Goal: Download file/media

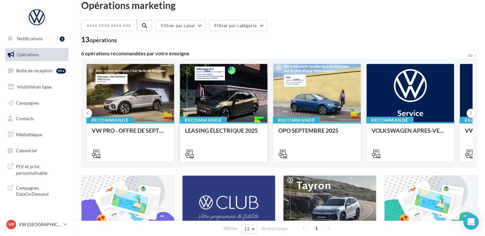
scroll to position [10, 0]
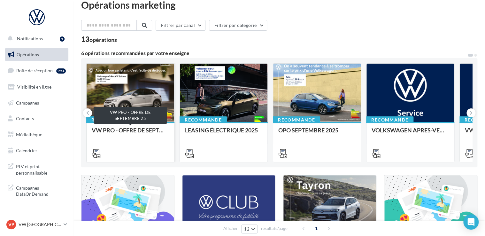
click at [135, 132] on div "VW PRO - OFFRE DE SEPTEMBRE 25" at bounding box center [130, 133] width 77 height 13
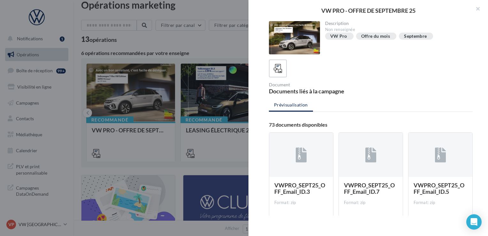
click at [177, 57] on div at bounding box center [244, 118] width 488 height 236
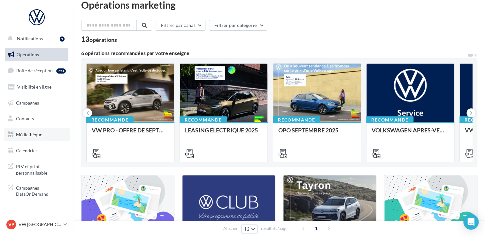
click at [40, 132] on span "Médiathèque" at bounding box center [29, 134] width 26 height 5
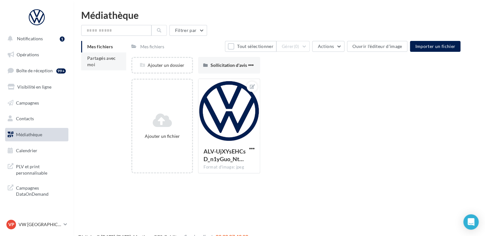
click at [100, 65] on li "Partagés avec moi" at bounding box center [103, 61] width 45 height 18
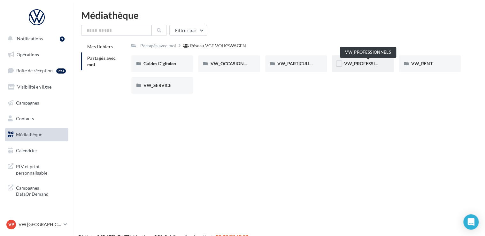
click at [364, 61] on span "VW_PROFESSIONNELS" at bounding box center [368, 63] width 49 height 5
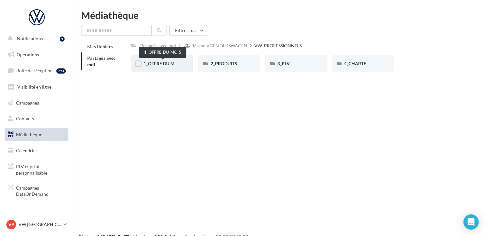
click at [171, 63] on span "1_OFFRE DU MOIS" at bounding box center [162, 63] width 38 height 5
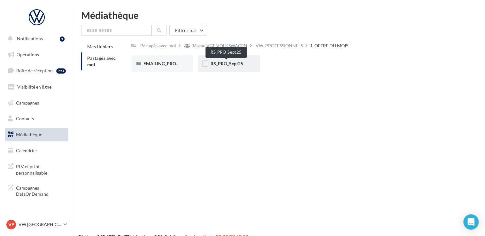
click at [234, 65] on span "RS_PRO_Sept25" at bounding box center [226, 63] width 33 height 5
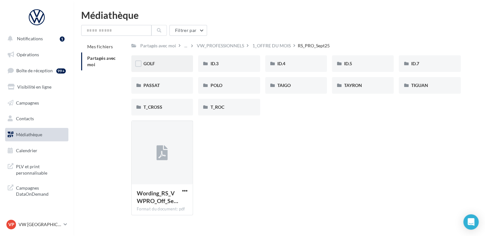
click at [169, 66] on div "GOLF" at bounding box center [161, 63] width 37 height 6
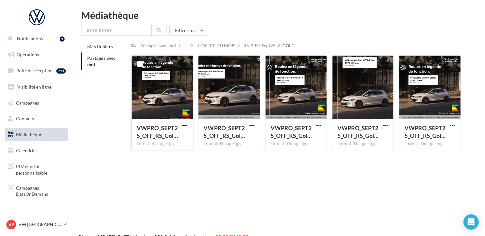
click at [185, 125] on span "button" at bounding box center [184, 125] width 5 height 5
click at [179, 134] on button "Télécharger" at bounding box center [157, 138] width 64 height 17
click at [267, 45] on div "RS_PRO_Sept25" at bounding box center [259, 45] width 32 height 6
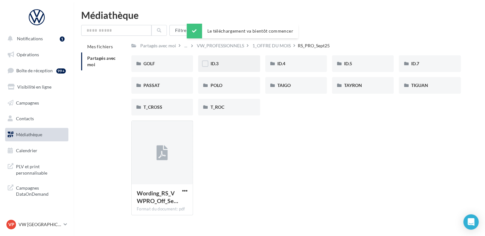
click at [235, 63] on div "ID.3" at bounding box center [228, 63] width 37 height 6
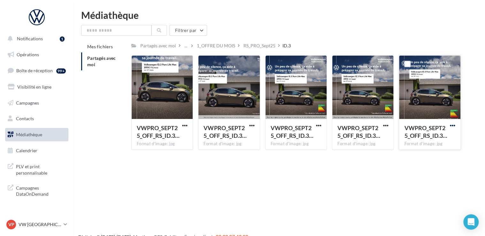
click at [452, 123] on span "button" at bounding box center [452, 125] width 5 height 5
click at [428, 138] on button "Télécharger" at bounding box center [424, 138] width 64 height 17
click at [268, 43] on div "RS_PRO_Sept25" at bounding box center [259, 45] width 32 height 6
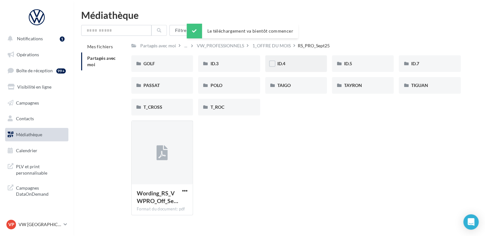
click at [290, 66] on div "ID.4" at bounding box center [295, 63] width 37 height 6
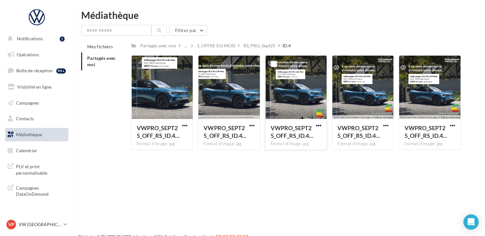
click at [319, 126] on span "button" at bounding box center [318, 125] width 5 height 5
click at [312, 135] on button "Télécharger" at bounding box center [291, 138] width 64 height 17
click at [268, 49] on div "RS_PRO_Sept25" at bounding box center [259, 45] width 32 height 6
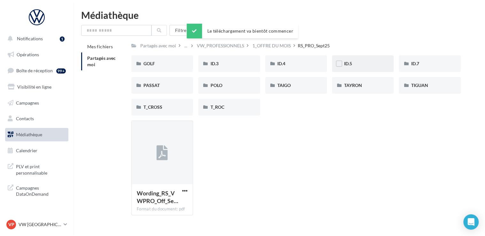
click at [362, 64] on div "ID.5" at bounding box center [362, 63] width 37 height 6
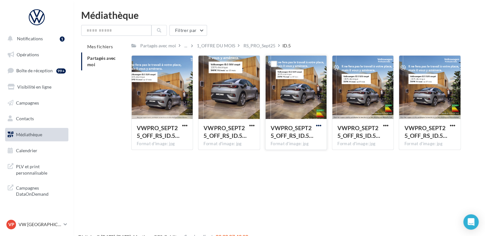
click at [317, 126] on span "button" at bounding box center [318, 125] width 5 height 5
click at [312, 138] on button "Télécharger" at bounding box center [291, 138] width 64 height 17
click at [267, 47] on div "RS_PRO_Sept25" at bounding box center [259, 45] width 32 height 6
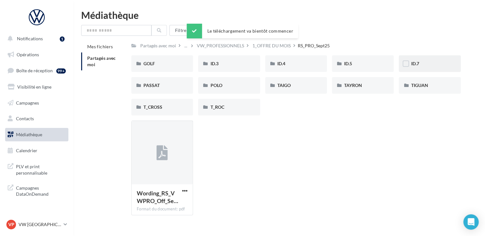
click at [424, 68] on div "ID.7" at bounding box center [430, 63] width 62 height 17
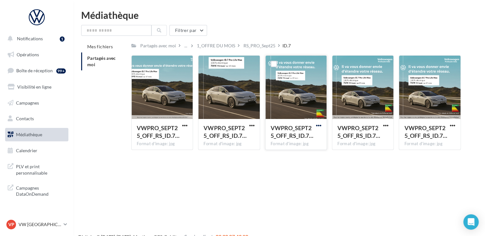
click at [316, 125] on span "button" at bounding box center [318, 125] width 5 height 5
click at [313, 138] on button "Télécharger" at bounding box center [291, 138] width 64 height 17
click at [267, 48] on div "RS_PRO_Sept25" at bounding box center [259, 45] width 32 height 6
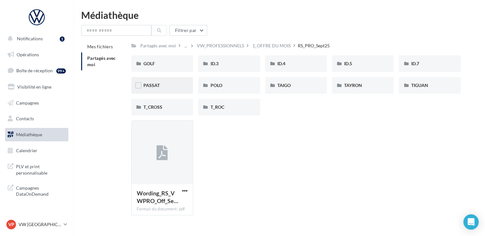
click at [164, 81] on div "PASSAT" at bounding box center [162, 85] width 62 height 17
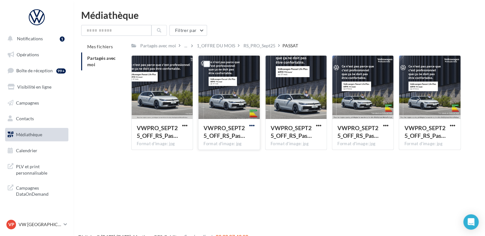
click at [254, 126] on span "button" at bounding box center [251, 125] width 5 height 5
click at [247, 139] on button "Télécharger" at bounding box center [224, 138] width 64 height 17
click at [246, 50] on div "RS_PRO_Sept25" at bounding box center [259, 45] width 34 height 9
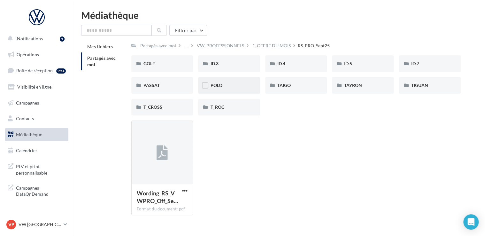
click at [226, 88] on div "POLO" at bounding box center [228, 85] width 37 height 6
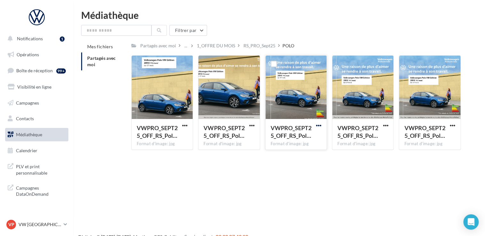
click at [318, 126] on span "button" at bounding box center [318, 125] width 5 height 5
click at [310, 134] on button "Télécharger" at bounding box center [291, 138] width 64 height 17
click at [256, 49] on div "RS_PRO_Sept25" at bounding box center [259, 45] width 34 height 9
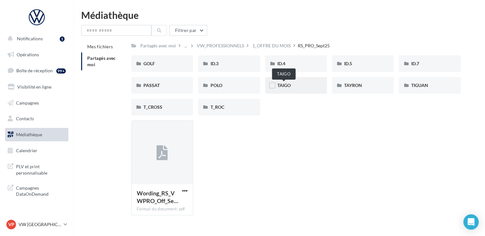
click at [286, 88] on span "TAIGO" at bounding box center [283, 84] width 13 height 5
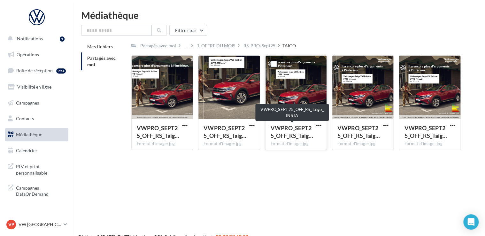
click at [313, 126] on div "VWPRO_SEPT25_OFF_RS_Taig…" at bounding box center [292, 131] width 43 height 15
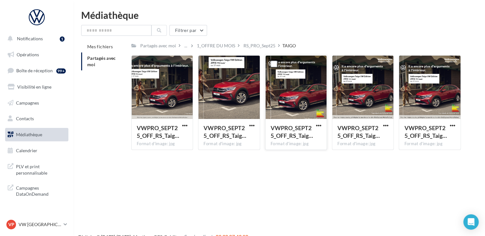
click at [316, 127] on span "button" at bounding box center [318, 125] width 5 height 5
click at [312, 135] on button "Télécharger" at bounding box center [291, 138] width 64 height 17
click at [267, 48] on div "RS_PRO_Sept25" at bounding box center [259, 45] width 32 height 6
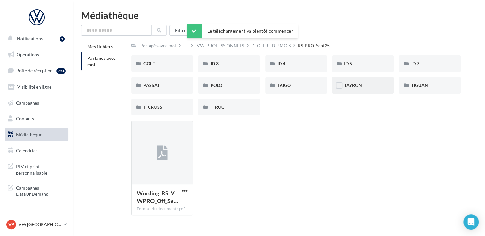
click at [375, 86] on div "TAYRON" at bounding box center [362, 85] width 37 height 6
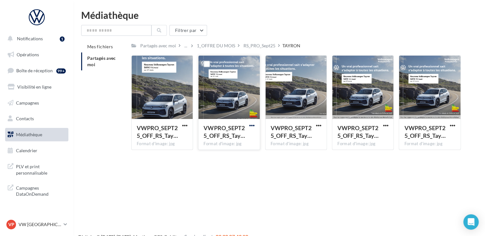
click at [254, 127] on span "button" at bounding box center [251, 125] width 5 height 5
click at [244, 135] on button "Télécharger" at bounding box center [224, 138] width 64 height 17
click at [270, 46] on div "RS_PRO_Sept25" at bounding box center [259, 45] width 32 height 6
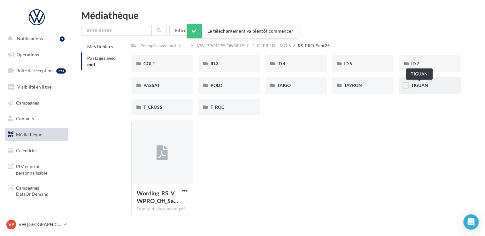
click at [425, 84] on span "TIGUAN" at bounding box center [419, 84] width 17 height 5
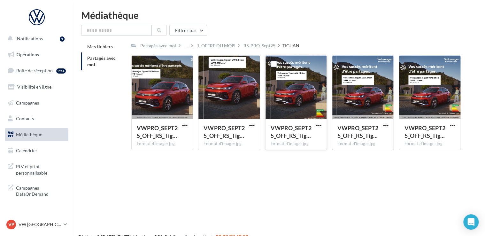
click at [315, 127] on button "button" at bounding box center [319, 126] width 8 height 6
click at [301, 136] on button "Télécharger" at bounding box center [291, 138] width 64 height 17
click at [269, 48] on div "RS_PRO_Sept25" at bounding box center [259, 45] width 32 height 6
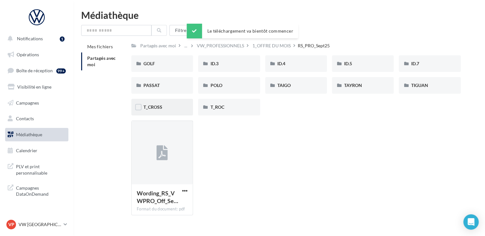
click at [177, 105] on div "T_CROSS" at bounding box center [161, 107] width 37 height 6
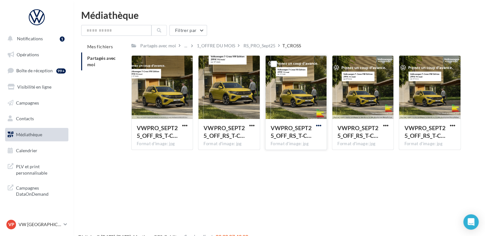
click at [318, 126] on span "button" at bounding box center [318, 125] width 5 height 5
click at [309, 139] on button "Télécharger" at bounding box center [291, 138] width 64 height 17
click at [262, 45] on div "RS_PRO_Sept25" at bounding box center [259, 45] width 32 height 6
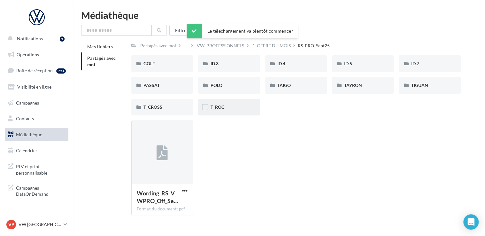
click at [237, 105] on div "T_ROC" at bounding box center [228, 107] width 37 height 6
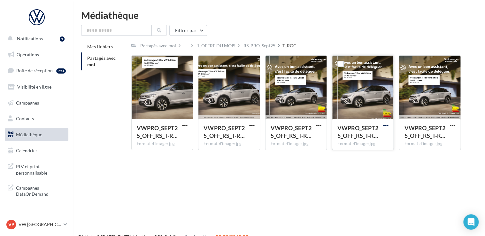
click at [387, 126] on span "button" at bounding box center [385, 125] width 5 height 5
click at [377, 136] on button "Télécharger" at bounding box center [357, 138] width 64 height 17
click at [286, 174] on div "Notifications 1 Opérations Boîte de réception 99+ Visibilité en ligne Campagnes…" at bounding box center [242, 128] width 485 height 236
click at [218, 46] on div "1_OFFRE DU MOIS" at bounding box center [216, 45] width 38 height 6
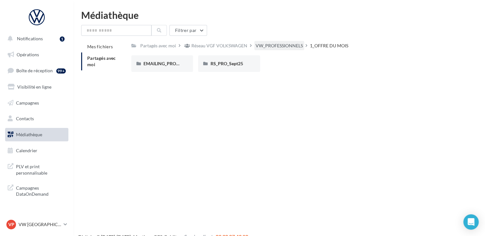
click at [256, 45] on div "VW_PROFESSIONNELS" at bounding box center [278, 45] width 47 height 6
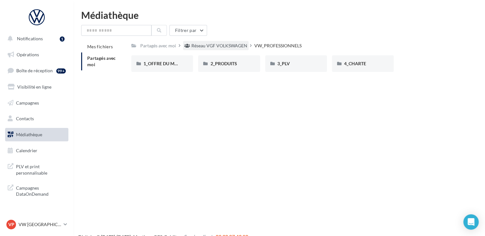
click at [232, 46] on div "Réseau VGF VOLKSWAGEN" at bounding box center [219, 45] width 56 height 6
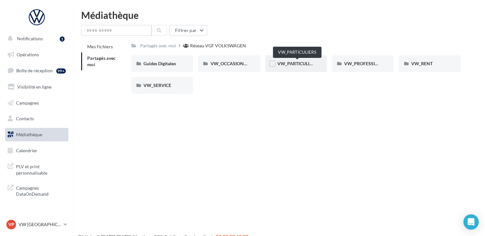
click at [300, 65] on span "VW_PARTICULIERS" at bounding box center [297, 63] width 40 height 5
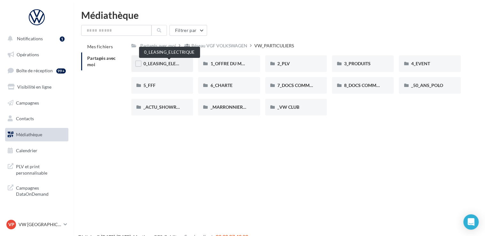
click at [172, 64] on span "0_LEASING_ELECTRIQUE" at bounding box center [168, 63] width 51 height 5
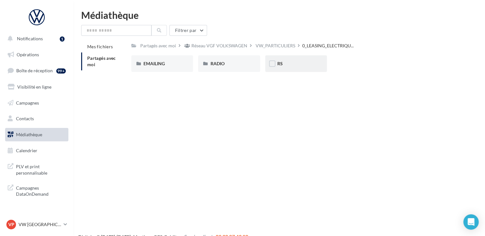
click at [297, 58] on div "RS" at bounding box center [296, 63] width 62 height 17
click at [167, 65] on div "ID.3" at bounding box center [161, 63] width 37 height 6
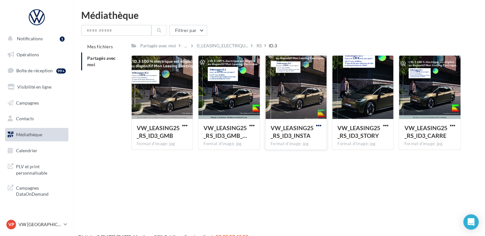
click at [317, 126] on span "button" at bounding box center [318, 125] width 5 height 5
click at [307, 140] on button "Télécharger" at bounding box center [291, 138] width 64 height 17
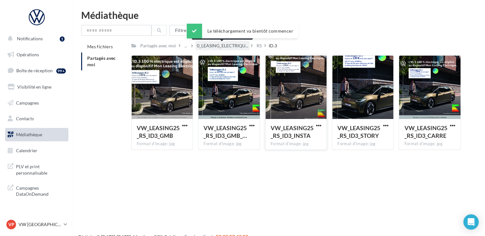
click at [225, 47] on span "0_LEASING_ELECTRIQU..." at bounding box center [222, 45] width 51 height 6
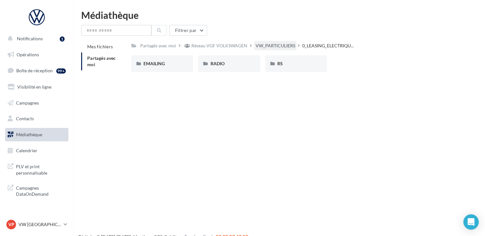
click at [282, 48] on div "VW_PARTICULIERS" at bounding box center [275, 45] width 40 height 6
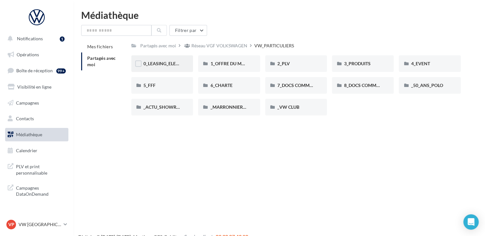
click at [171, 60] on div "0_LEASING_ELECTRIQUE" at bounding box center [161, 63] width 37 height 6
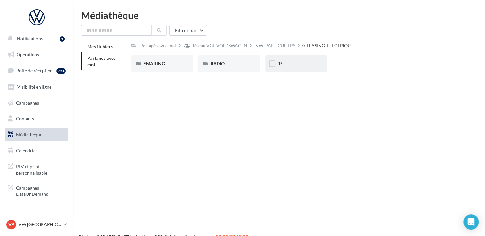
click at [290, 62] on div "RS" at bounding box center [295, 63] width 37 height 6
click at [225, 68] on div "ID.4" at bounding box center [229, 63] width 62 height 17
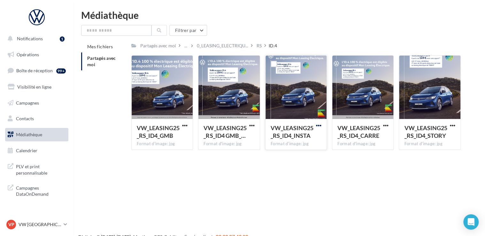
click at [319, 126] on span "button" at bounding box center [318, 125] width 5 height 5
click at [309, 134] on button "Télécharger" at bounding box center [291, 138] width 64 height 17
click at [290, 24] on div "Médiathèque Filtrer par Mes fichiers Partagés avec moi Partagés avec moi ... 0_…" at bounding box center [278, 82] width 411 height 145
click at [257, 47] on div "RS" at bounding box center [258, 45] width 5 height 6
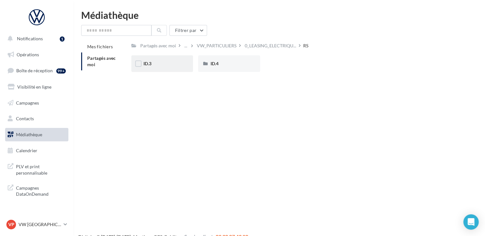
click at [174, 65] on div "ID.3" at bounding box center [161, 63] width 37 height 6
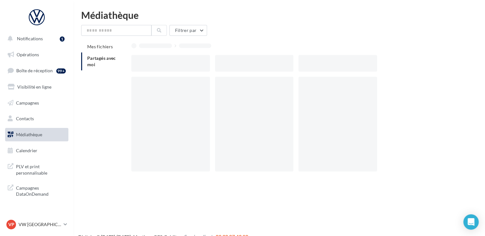
click at [174, 65] on div at bounding box center [170, 63] width 79 height 17
